Goal: Task Accomplishment & Management: Manage account settings

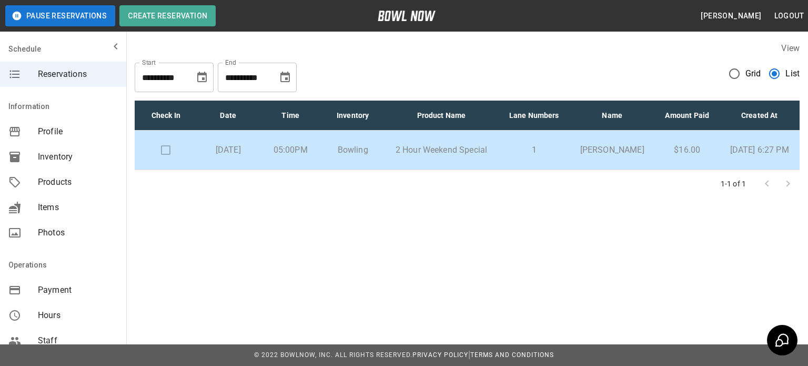
click at [746, 68] on span "Grid" at bounding box center [753, 73] width 16 height 13
click at [419, 156] on p "2 Hour Weekend Special" at bounding box center [441, 150] width 98 height 13
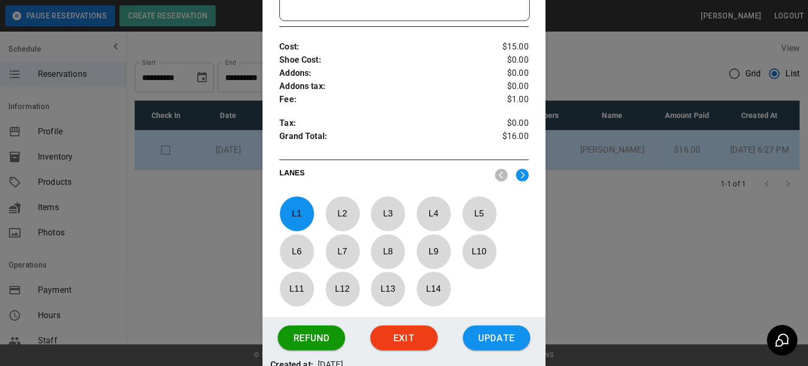
scroll to position [450, 0]
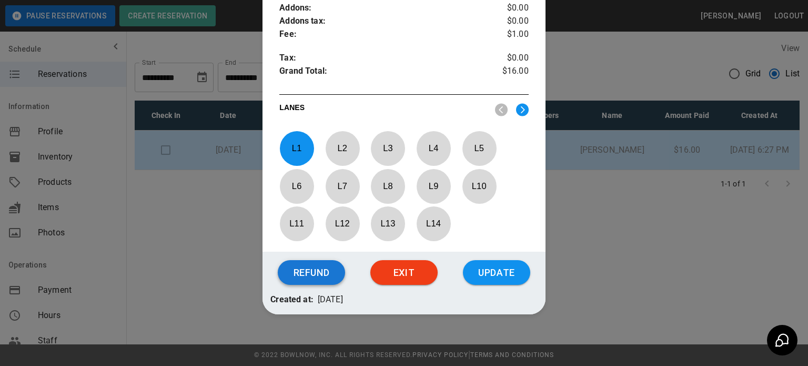
click at [294, 269] on button "Refund" at bounding box center [311, 272] width 67 height 25
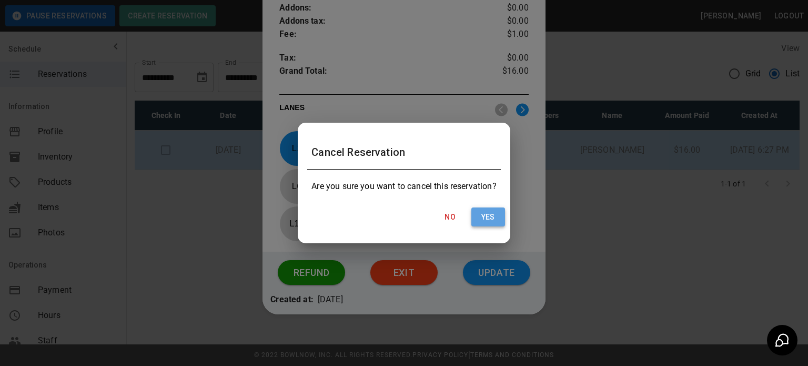
click at [497, 212] on button "Yes" at bounding box center [488, 216] width 34 height 19
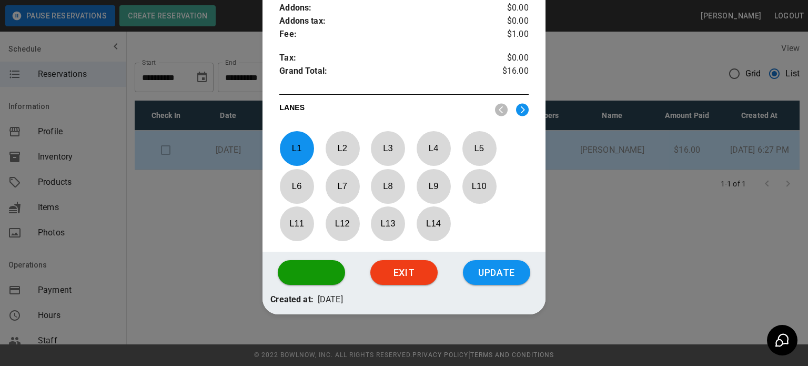
scroll to position [0, 0]
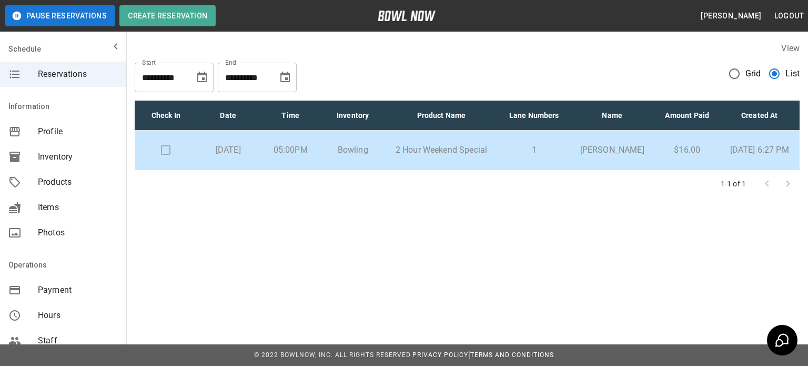
click at [489, 156] on p "2 Hour Weekend Special" at bounding box center [441, 150] width 98 height 13
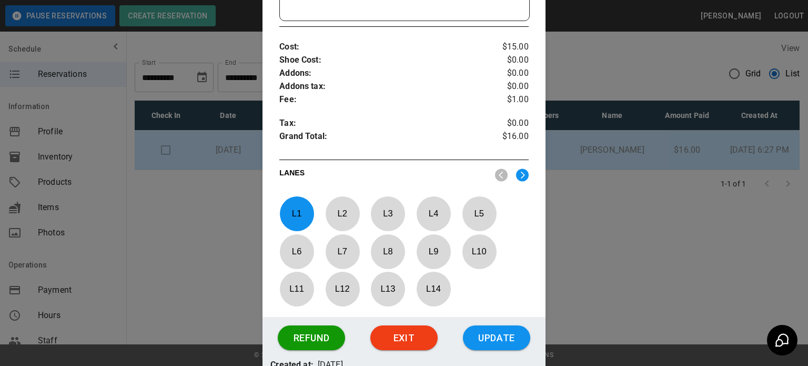
scroll to position [450, 0]
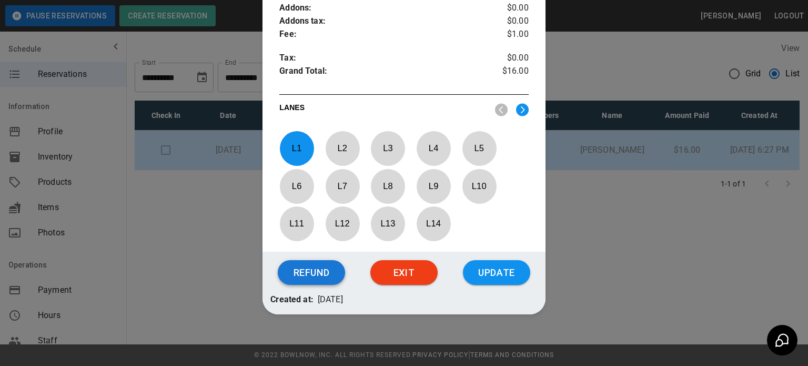
click at [309, 271] on button "Refund" at bounding box center [311, 272] width 67 height 25
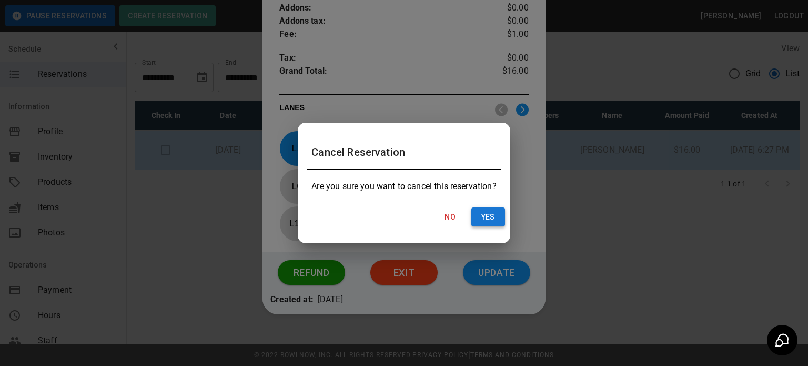
click at [473, 220] on button "Yes" at bounding box center [488, 216] width 34 height 19
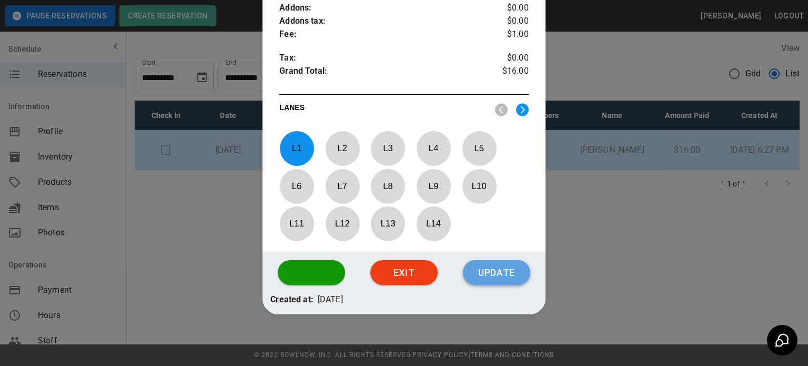
click at [486, 273] on button "Update" at bounding box center [496, 272] width 67 height 25
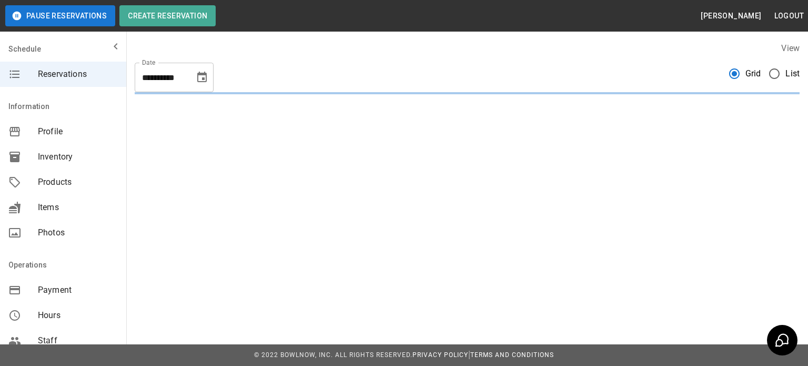
click at [785, 74] on span "List" at bounding box center [792, 73] width 14 height 13
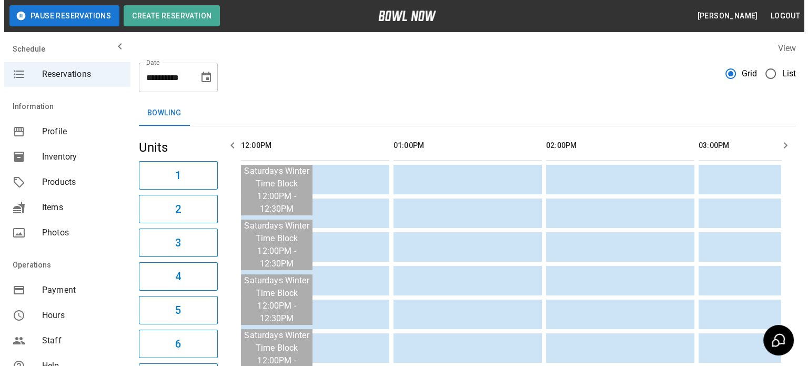
scroll to position [0, 1149]
